Goal: Use online tool/utility: Utilize a website feature to perform a specific function

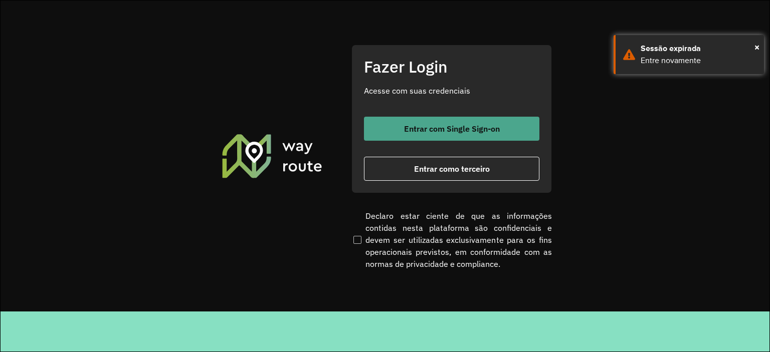
click at [474, 128] on span "Entrar com Single Sign-on" at bounding box center [452, 129] width 96 height 8
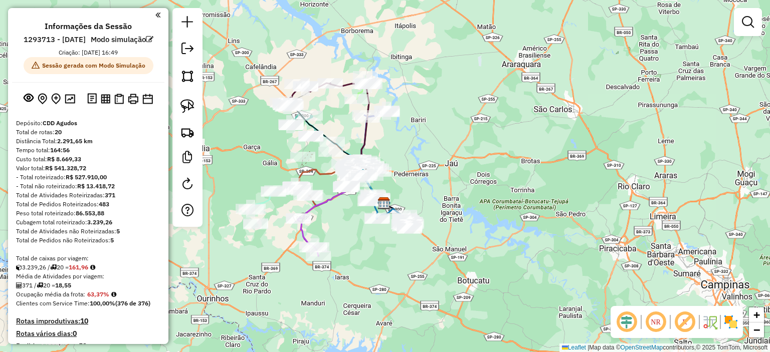
drag, startPoint x: 317, startPoint y: 236, endPoint x: 347, endPoint y: 237, distance: 30.6
click at [347, 237] on div "Janela de atendimento Grade de atendimento Capacidade Transportadoras Veículos …" at bounding box center [385, 176] width 770 height 352
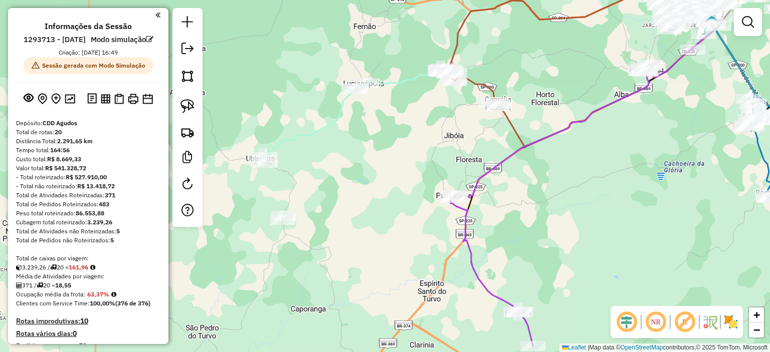
drag, startPoint x: 343, startPoint y: 158, endPoint x: 333, endPoint y: 170, distance: 16.0
click at [333, 170] on div "Janela de atendimento Grade de atendimento Capacidade Transportadoras Veículos …" at bounding box center [385, 176] width 770 height 352
select select "**********"
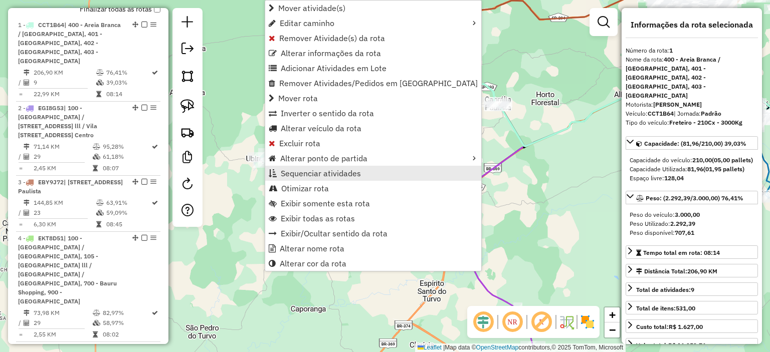
scroll to position [464, 0]
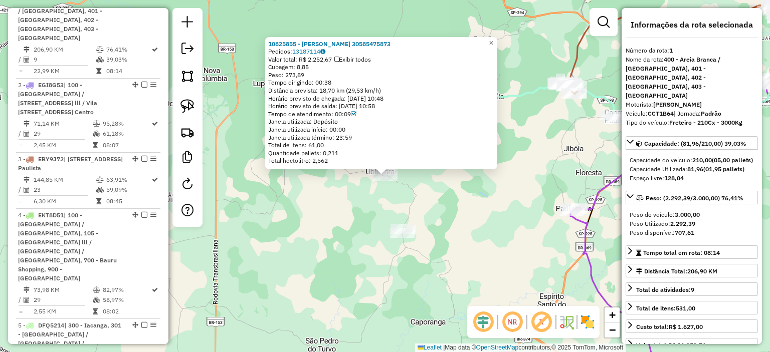
click at [264, 198] on div "10825855 - EDUARDO DE SOUZA LIMA 30585475873 Pedidos: 13187114 Valor total: R$ …" at bounding box center [385, 176] width 770 height 352
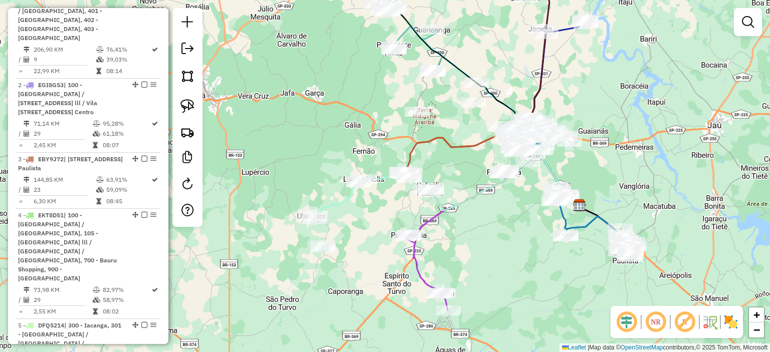
drag, startPoint x: 271, startPoint y: 163, endPoint x: 244, endPoint y: 224, distance: 66.7
click at [244, 224] on div "Janela de atendimento Grade de atendimento Capacidade Transportadoras Veículos …" at bounding box center [385, 176] width 770 height 352
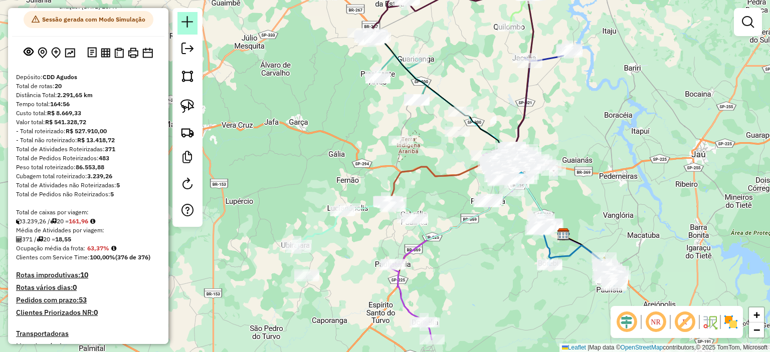
scroll to position [0, 0]
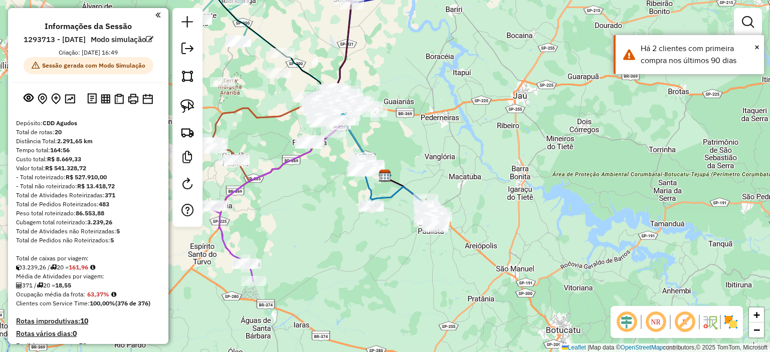
drag, startPoint x: 298, startPoint y: 232, endPoint x: 465, endPoint y: 193, distance: 172.0
click at [465, 193] on div "Janela de atendimento Grade de atendimento Capacidade Transportadoras Veículos …" at bounding box center [385, 176] width 770 height 352
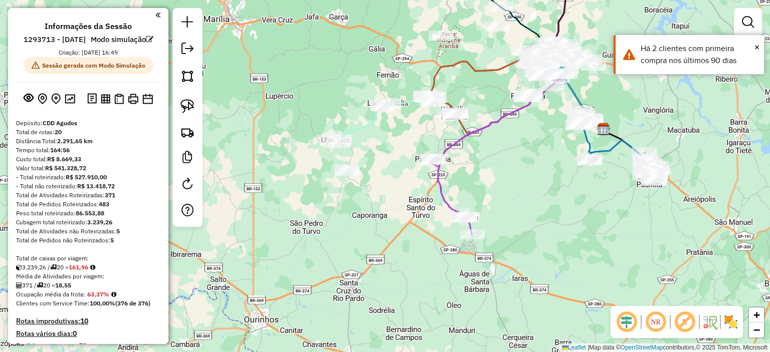
drag, startPoint x: 385, startPoint y: 133, endPoint x: 329, endPoint y: 191, distance: 79.8
click at [329, 191] on div "Janela de atendimento Grade de atendimento Capacidade Transportadoras Veículos …" at bounding box center [385, 176] width 770 height 352
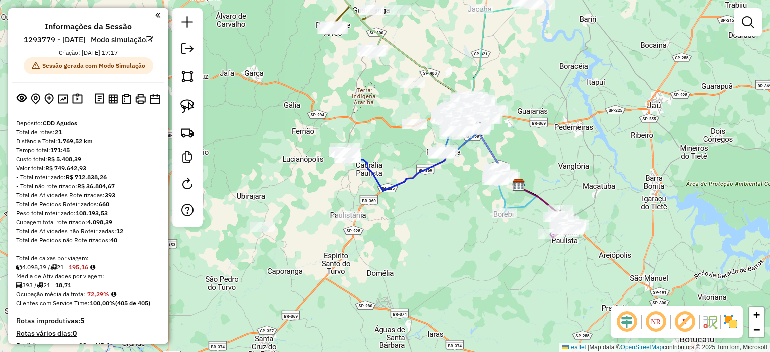
drag, startPoint x: 305, startPoint y: 262, endPoint x: 407, endPoint y: 267, distance: 102.4
click at [407, 267] on div "Janela de atendimento Grade de atendimento Capacidade Transportadoras Veículos …" at bounding box center [385, 176] width 770 height 352
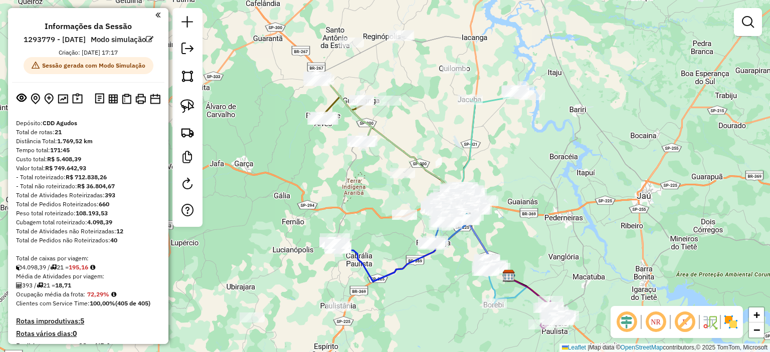
drag, startPoint x: 417, startPoint y: 231, endPoint x: 407, endPoint y: 322, distance: 91.3
click at [407, 322] on div "Janela de atendimento Grade de atendimento Capacidade Transportadoras Veículos …" at bounding box center [385, 176] width 770 height 352
